Goal: Task Accomplishment & Management: Use online tool/utility

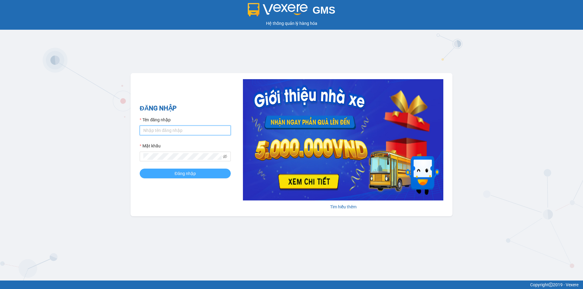
type input "an.tuantrung"
click at [177, 171] on span "Đăng nhập" at bounding box center [185, 173] width 21 height 7
